Goal: Navigation & Orientation: Find specific page/section

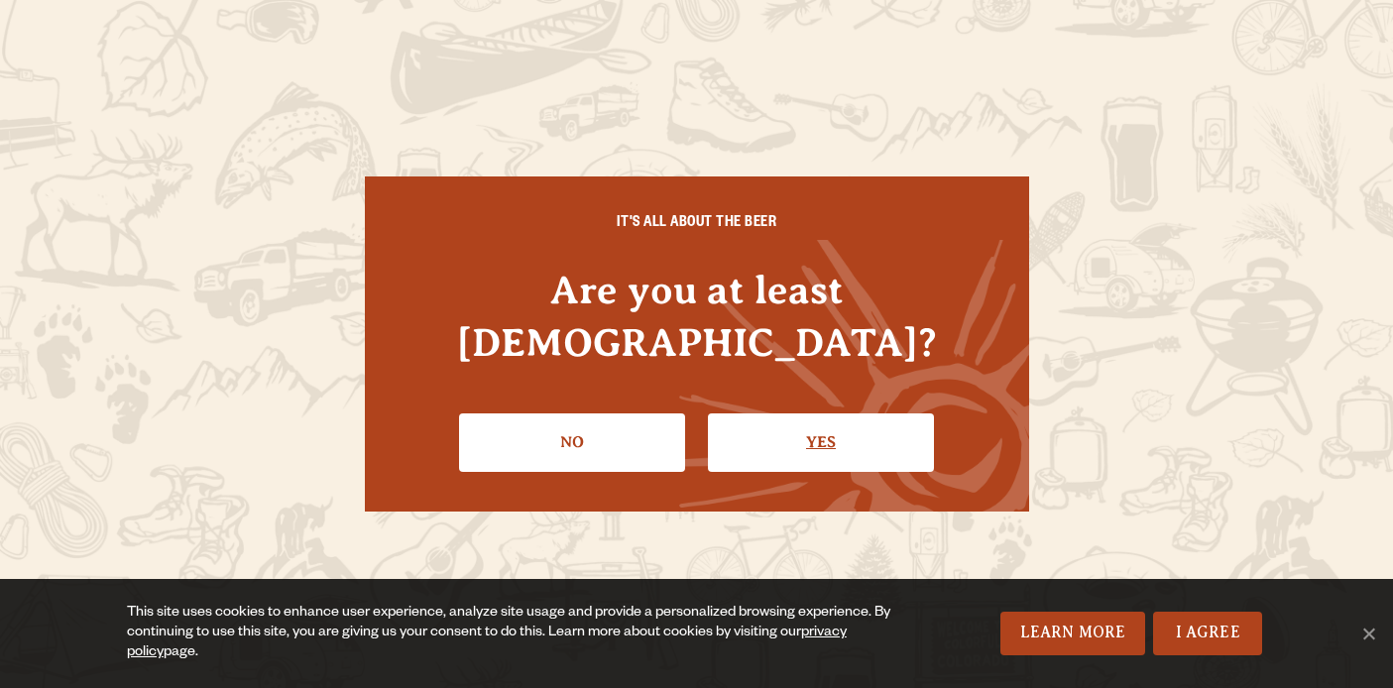
click at [818, 413] on link "Yes" at bounding box center [821, 442] width 226 height 58
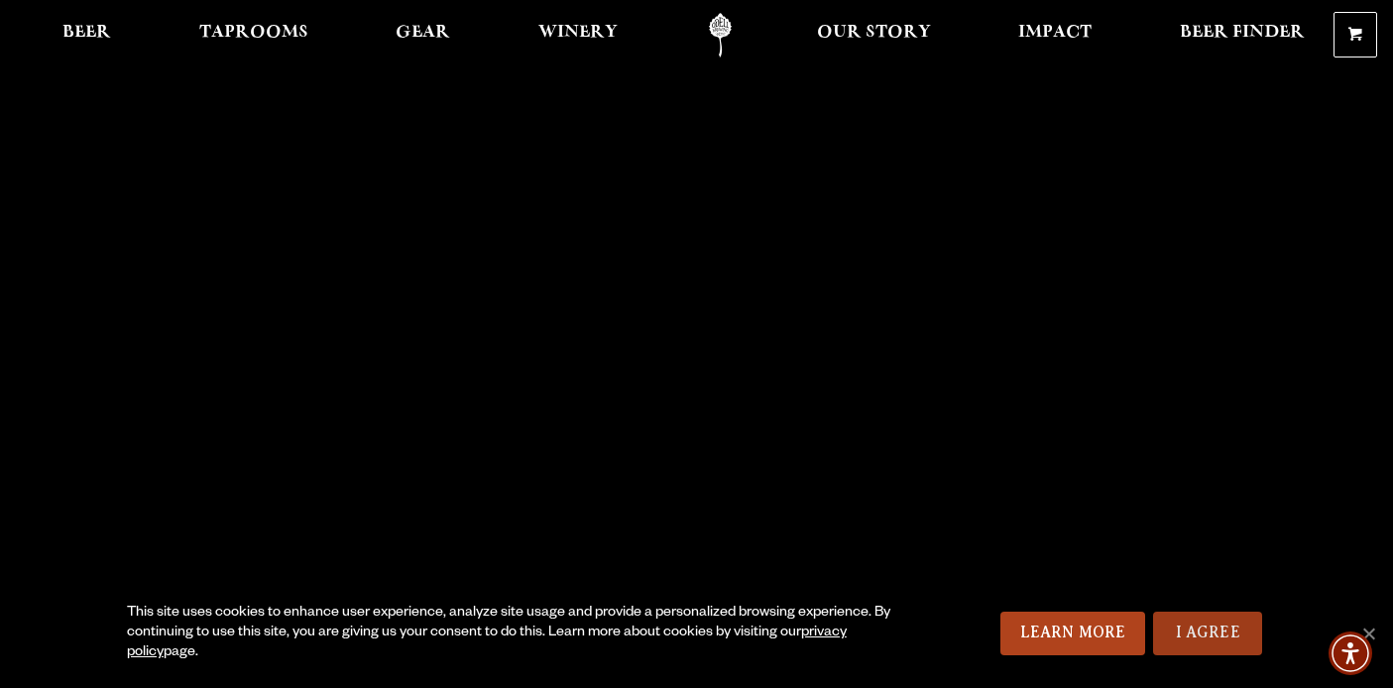
click at [1227, 633] on link "I Agree" at bounding box center [1207, 634] width 109 height 44
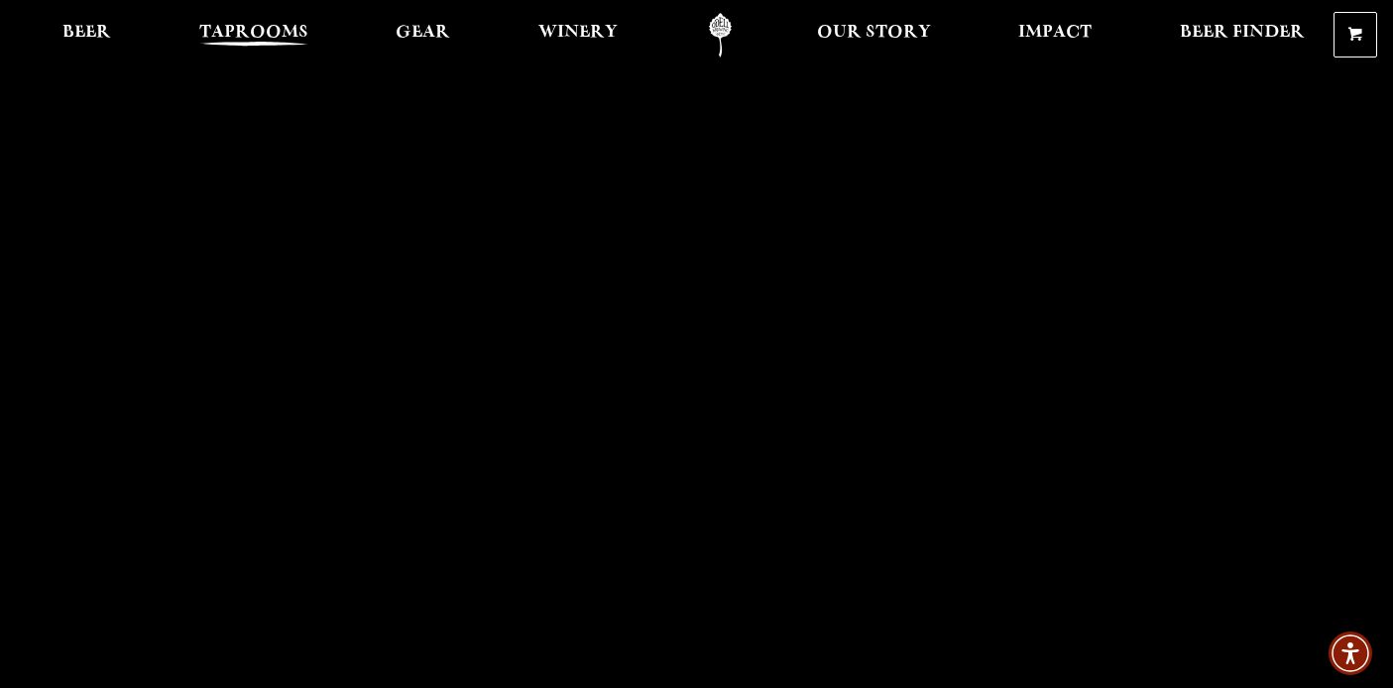
click at [264, 19] on link "Taprooms" at bounding box center [253, 35] width 135 height 45
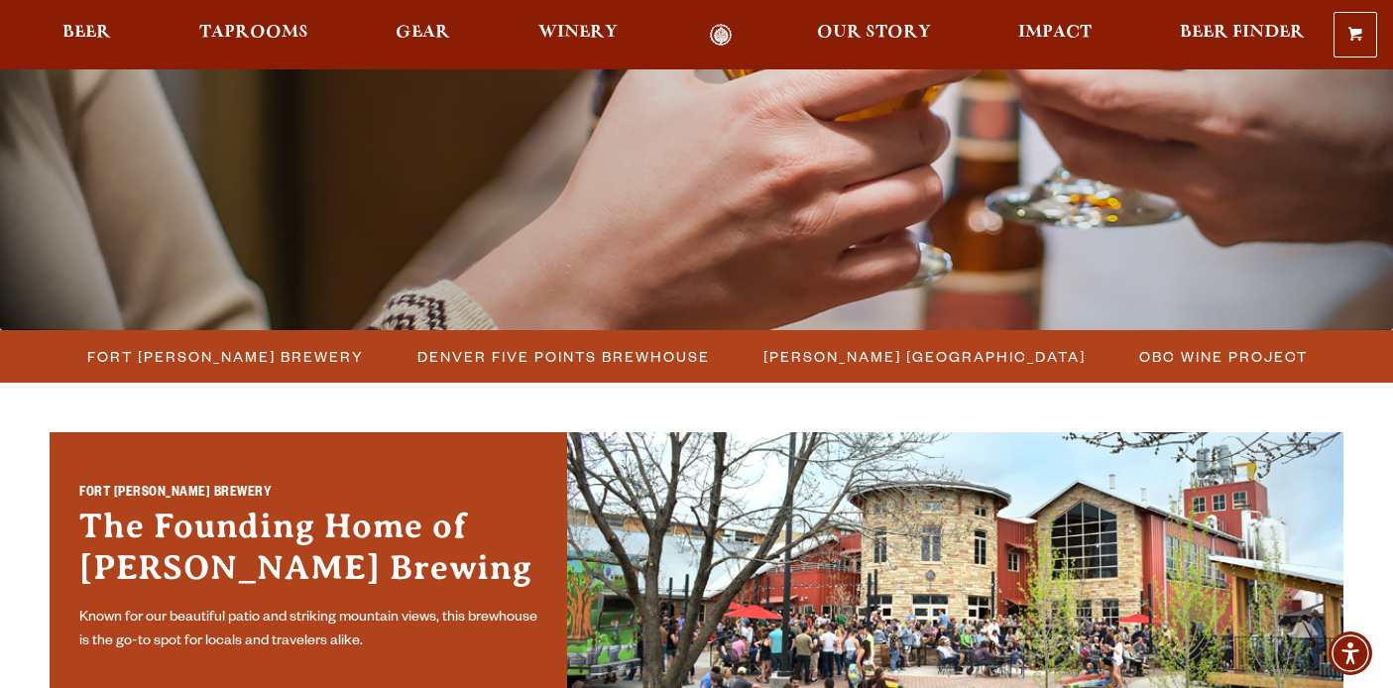
scroll to position [317, 0]
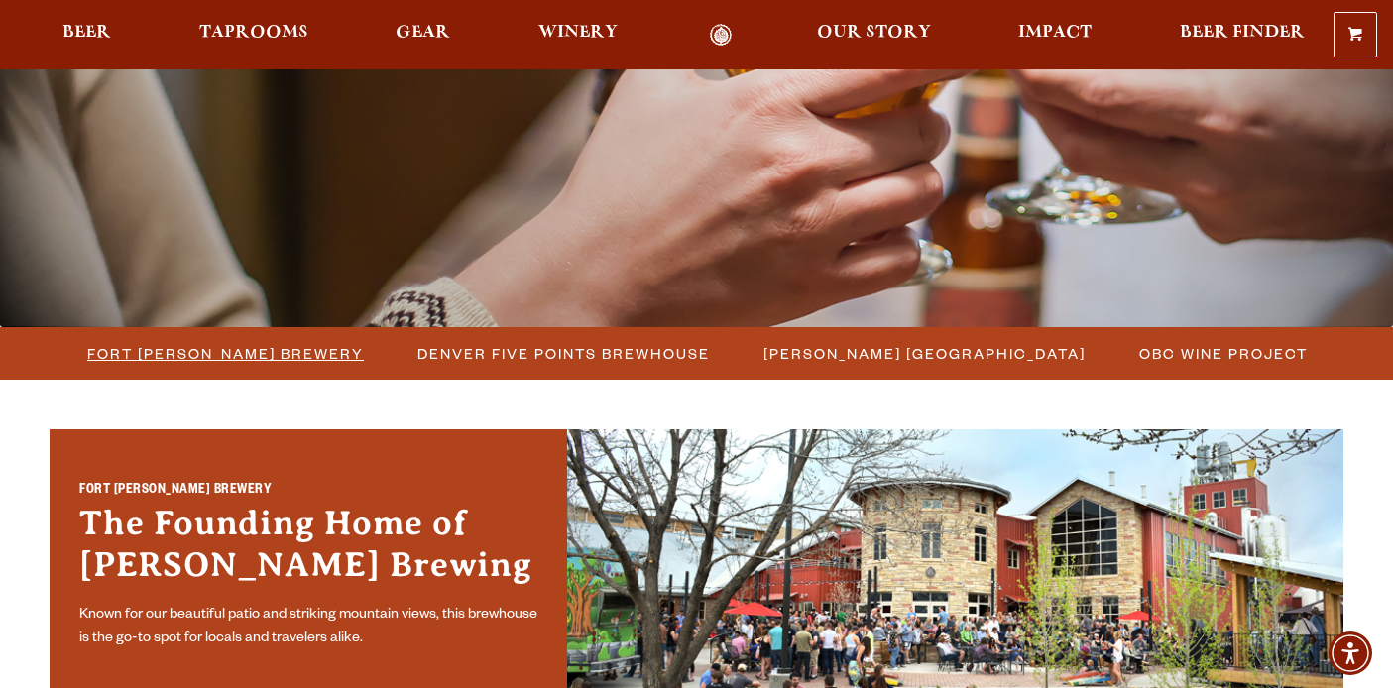
click at [266, 357] on span "Fort [PERSON_NAME] Brewery" at bounding box center [225, 353] width 277 height 29
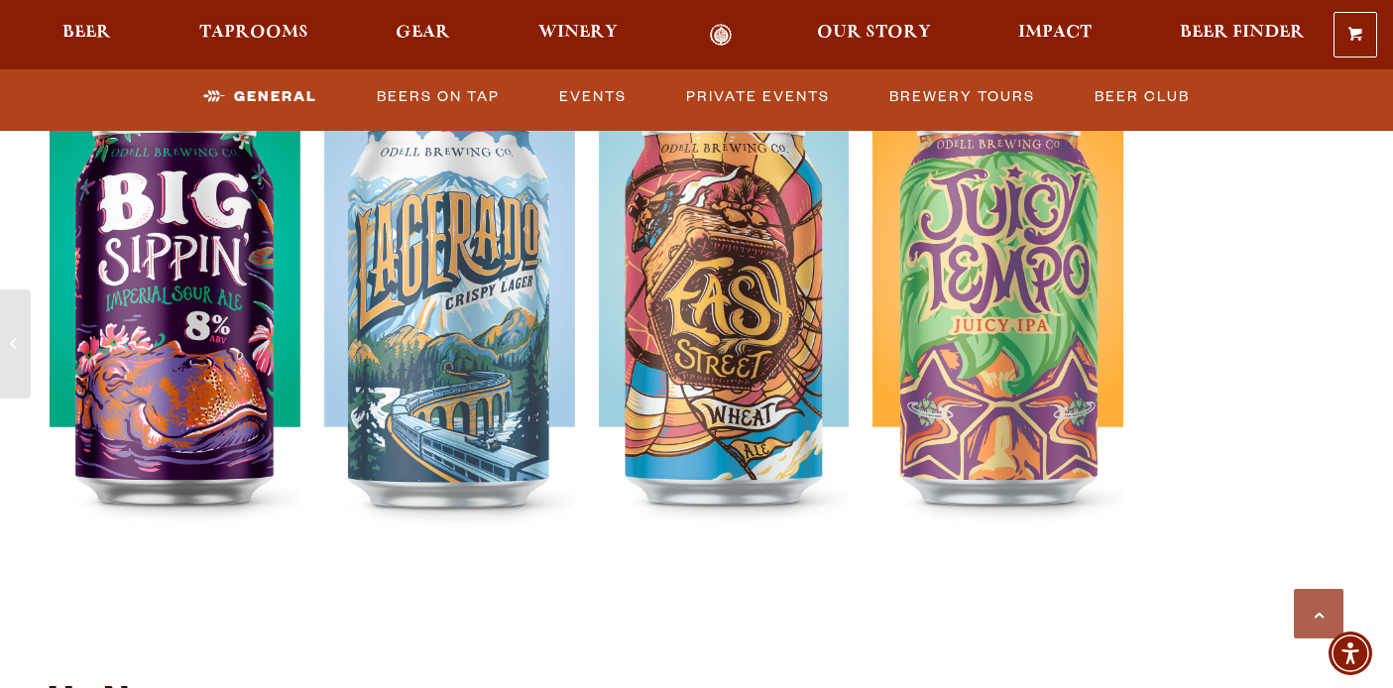
scroll to position [3864, 0]
